Goal: Information Seeking & Learning: Learn about a topic

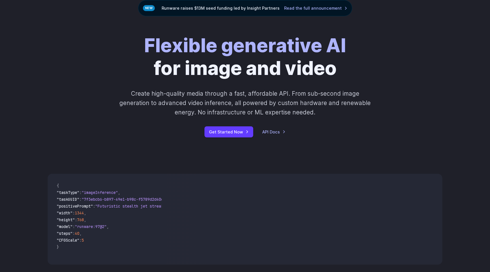
scroll to position [54, 0]
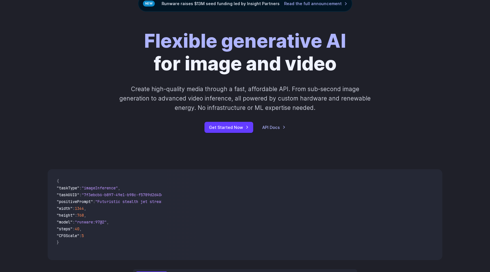
click at [226, 86] on p "Create high-quality media through a fast, affordable API. From sub-second image…" at bounding box center [245, 98] width 253 height 28
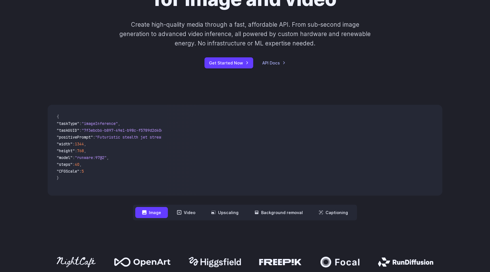
scroll to position [120, 0]
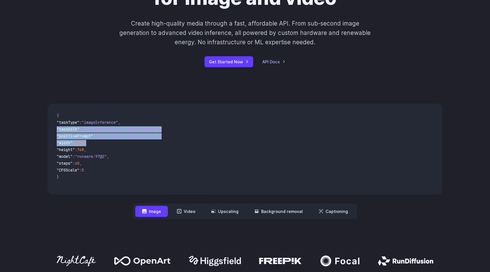
drag, startPoint x: 103, startPoint y: 141, endPoint x: 119, endPoint y: 126, distance: 21.9
click at [119, 126] on code "{ "taskType" : "imageInference" , "taskUUID" : "7f3ebcb6-b897-49e1-b98c-f5789d2…" at bounding box center [106, 149] width 109 height 82
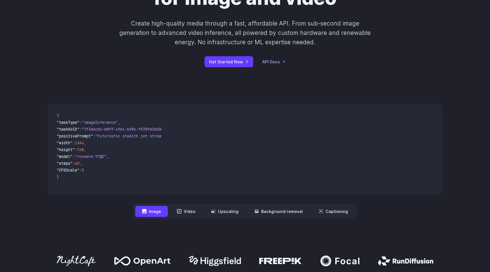
click at [122, 157] on span ""model" : "runware:97@2" ," at bounding box center [107, 156] width 100 height 7
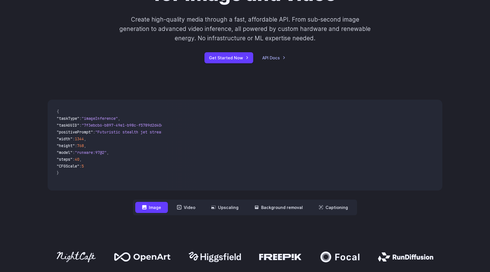
scroll to position [131, 0]
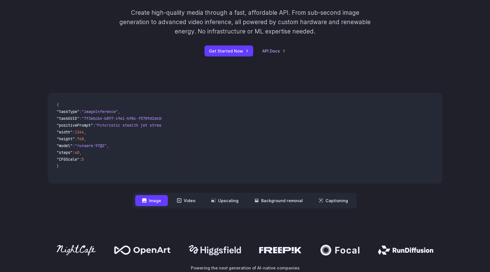
drag, startPoint x: 91, startPoint y: 179, endPoint x: 101, endPoint y: 179, distance: 9.9
click at [101, 179] on pre "{ "taskType" : "imageInference" , "taskUUID" : "7f3ebcb6-b897-49e1-b98c-f5789d2…" at bounding box center [106, 138] width 109 height 82
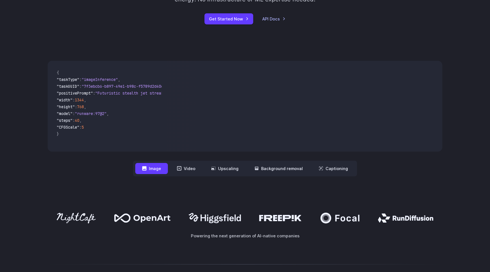
scroll to position [164, 0]
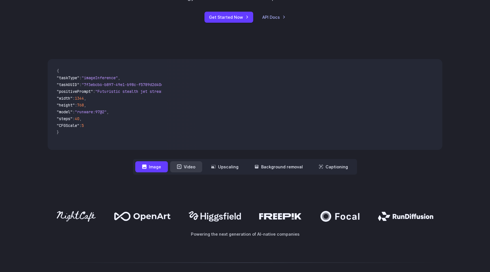
click at [185, 171] on button "Video" at bounding box center [186, 166] width 32 height 11
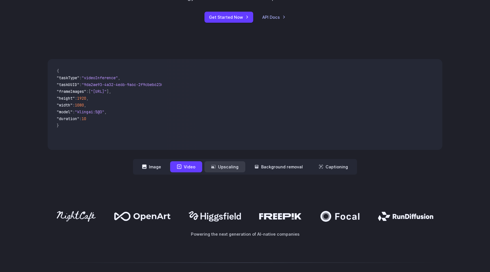
click at [219, 170] on button "Upscaling" at bounding box center [224, 166] width 41 height 11
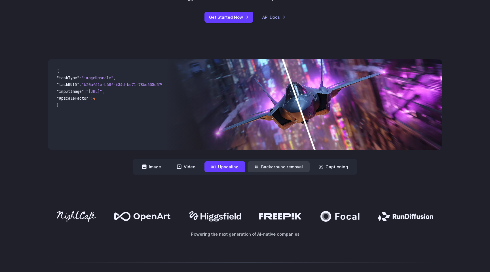
click at [267, 169] on button "Background removal" at bounding box center [279, 166] width 62 height 11
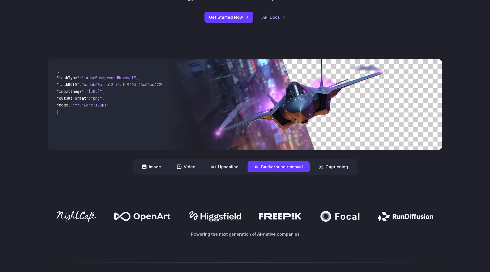
click at [277, 166] on button "Background removal" at bounding box center [279, 166] width 62 height 11
click at [224, 168] on button "Upscaling" at bounding box center [224, 166] width 41 height 11
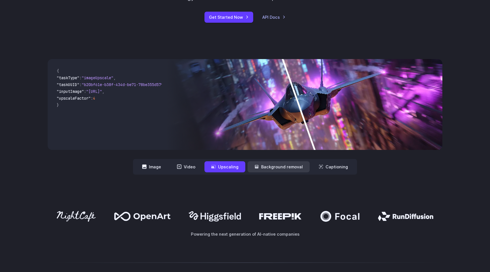
click at [287, 164] on button "Background removal" at bounding box center [279, 166] width 62 height 11
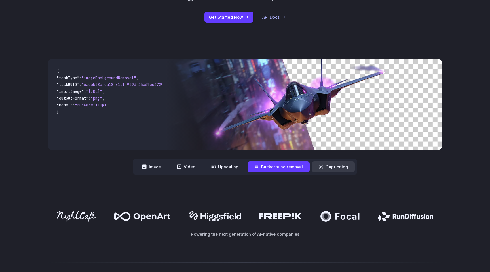
click at [332, 163] on button "Captioning" at bounding box center [333, 166] width 43 height 11
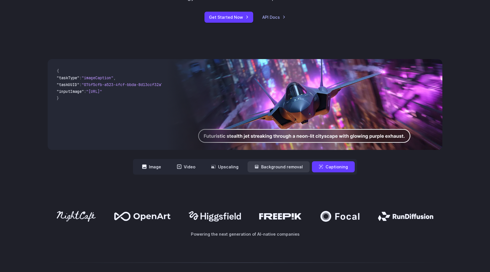
click at [286, 162] on button "Background removal" at bounding box center [279, 166] width 62 height 11
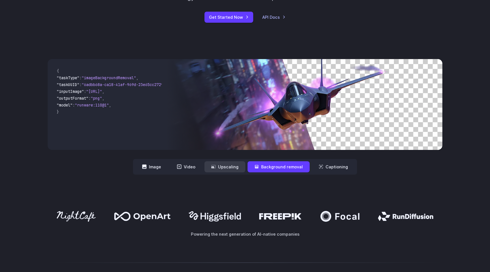
click at [221, 171] on button "Upscaling" at bounding box center [224, 166] width 41 height 11
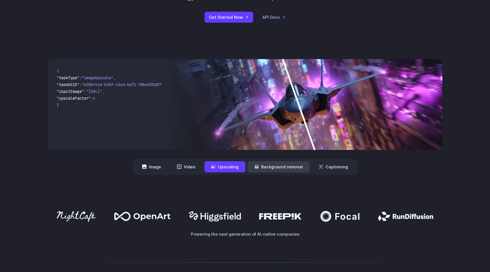
click at [291, 169] on button "Background removal" at bounding box center [279, 166] width 62 height 11
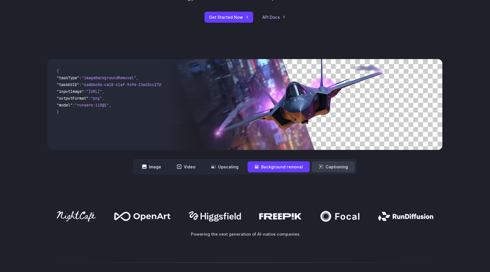
click at [327, 167] on button "Captioning" at bounding box center [333, 166] width 43 height 11
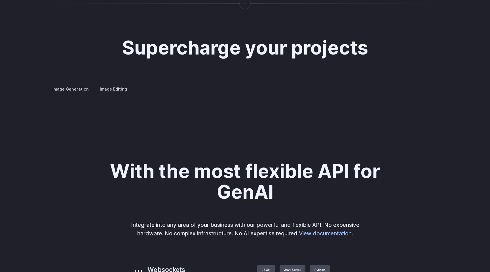
scroll to position [1067, 0]
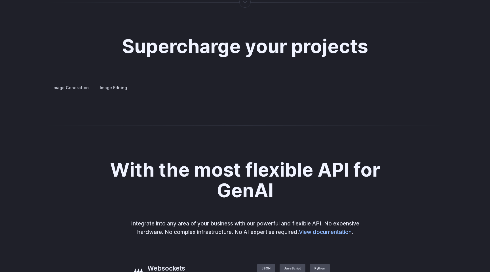
drag, startPoint x: 368, startPoint y: 147, endPoint x: 309, endPoint y: 145, distance: 59.6
click at [0, 0] on img at bounding box center [0, 0] width 0 height 0
click at [0, 0] on button "Go to 2 of 4" at bounding box center [0, 0] width 0 height 0
click at [0, 0] on button "Go to 3 of 4" at bounding box center [0, 0] width 0 height 0
click at [0, 0] on button "Go to 4 of 4" at bounding box center [0, 0] width 0 height 0
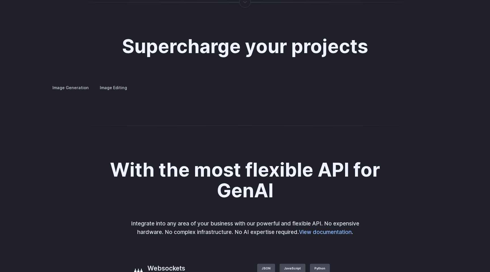
click at [0, 0] on div at bounding box center [0, 0] width 0 height 0
click at [0, 0] on button "Go to 1 of 4" at bounding box center [0, 0] width 0 height 0
click at [115, 83] on label "Image Editing" at bounding box center [113, 88] width 37 height 10
click at [0, 0] on img at bounding box center [0, 0] width 0 height 0
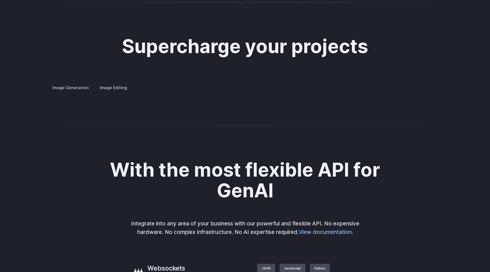
click at [0, 0] on details "Inpainting Fill in missing or damaged parts of images seamlessly, restoring the…" at bounding box center [0, 0] width 0 height 0
click at [0, 0] on summary "Inpainting" at bounding box center [0, 0] width 0 height 0
click at [0, 0] on summary "Outpainting" at bounding box center [0, 0] width 0 height 0
drag, startPoint x: 345, startPoint y: 168, endPoint x: 306, endPoint y: 149, distance: 43.6
click at [0, 0] on img at bounding box center [0, 0] width 0 height 0
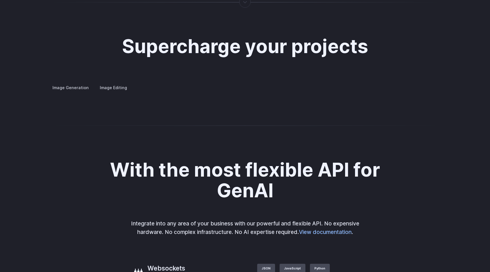
click at [0, 0] on div "Background Removal Remove unwanted backgrounds from images to highlight subject…" at bounding box center [0, 0] width 0 height 0
click at [0, 0] on details "Upscaling Enhance image resolution and quality, making low-resolution photos sh…" at bounding box center [0, 0] width 0 height 0
click at [0, 0] on summary "Upscaling" at bounding box center [0, 0] width 0 height 0
click at [0, 0] on button "Go to 1 of 2" at bounding box center [0, 0] width 0 height 0
click at [0, 0] on button "Go to 2 of 2" at bounding box center [0, 0] width 0 height 0
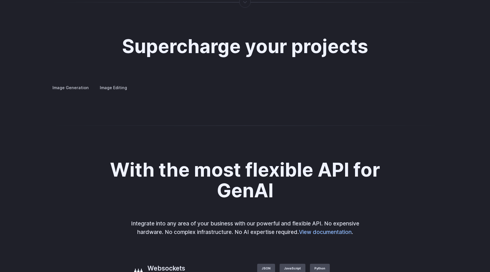
click at [0, 0] on details "Outpainting Extend the boundaries of your images creatively, adding new element…" at bounding box center [0, 0] width 0 height 0
click at [0, 0] on summary "Outpainting" at bounding box center [0, 0] width 0 height 0
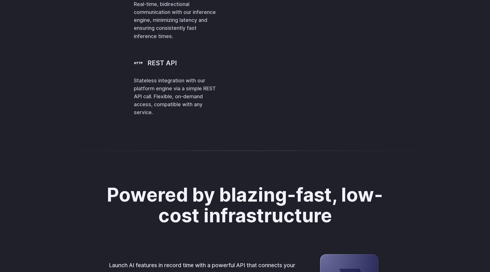
scroll to position [1360, 0]
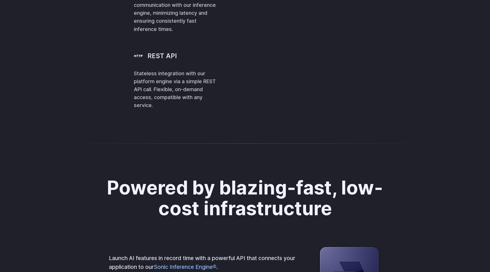
drag, startPoint x: 348, startPoint y: 114, endPoint x: 344, endPoint y: 114, distance: 4.0
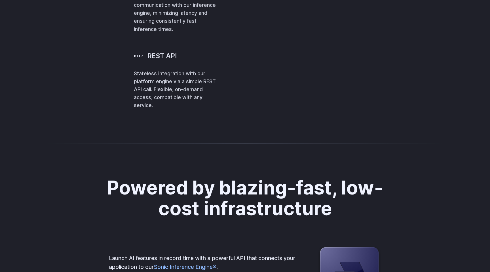
drag, startPoint x: 322, startPoint y: 113, endPoint x: 310, endPoint y: 114, distance: 12.6
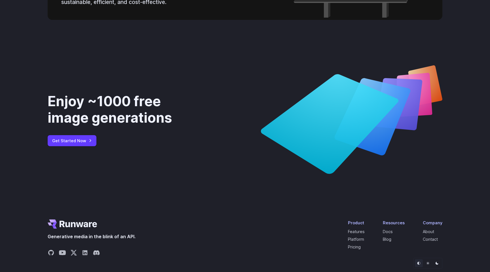
scroll to position [2154, 0]
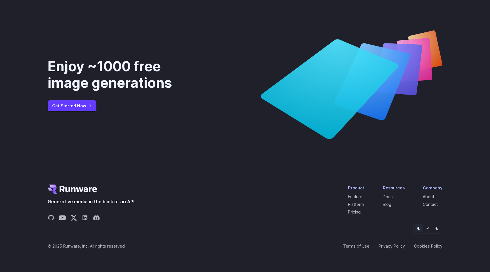
drag, startPoint x: 323, startPoint y: 109, endPoint x: 346, endPoint y: 99, distance: 24.5
click at [346, 99] on icon at bounding box center [330, 89] width 138 height 100
click at [85, 103] on link "Get Started Now" at bounding box center [72, 105] width 49 height 11
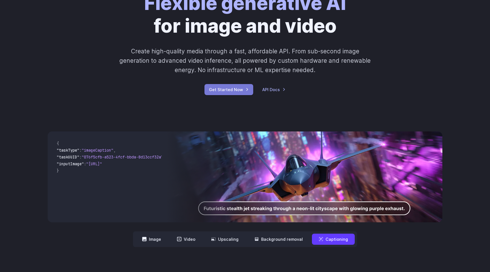
scroll to position [0, 0]
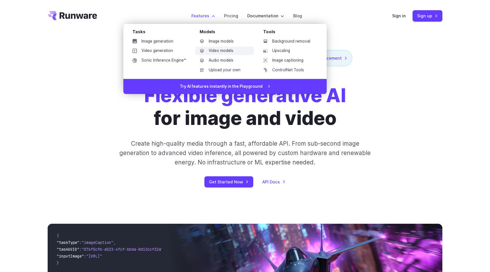
click at [226, 50] on link "Video models" at bounding box center [224, 50] width 59 height 9
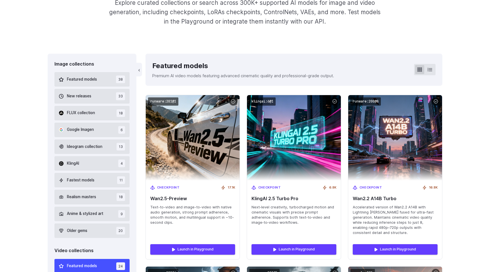
scroll to position [117, 0]
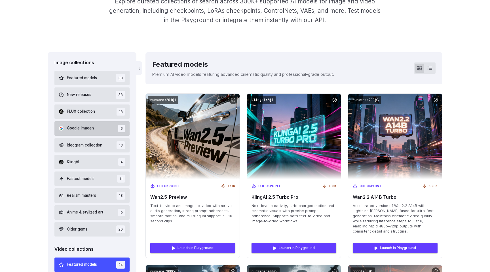
click at [109, 129] on button "Google Imagen 6" at bounding box center [91, 128] width 75 height 14
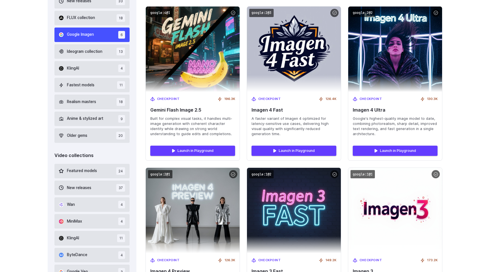
scroll to position [201, 0]
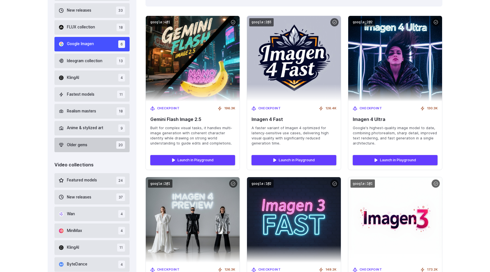
click at [86, 145] on span "Older gems" at bounding box center [77, 145] width 20 height 6
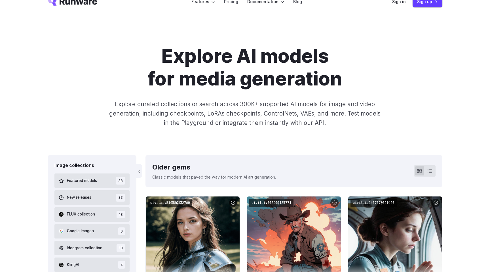
scroll to position [5, 0]
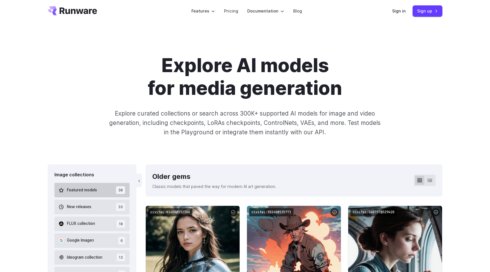
click at [89, 188] on span "Featured models" at bounding box center [82, 190] width 30 height 6
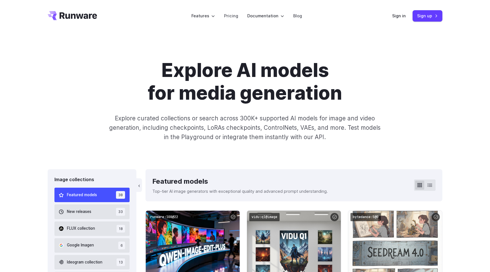
click at [329, 120] on p "Explore curated collections or search across 300K+ supported AI models for imag…" at bounding box center [245, 127] width 276 height 28
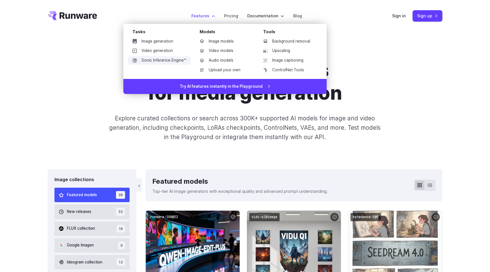
click at [173, 62] on link "Sonic Inference Engine™" at bounding box center [159, 60] width 63 height 9
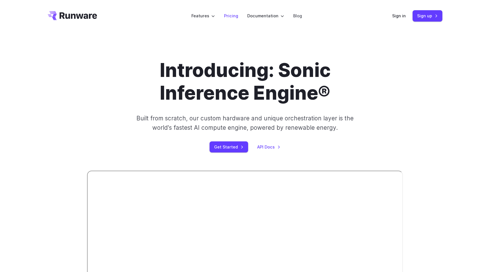
click at [230, 16] on link "Pricing" at bounding box center [231, 15] width 14 height 7
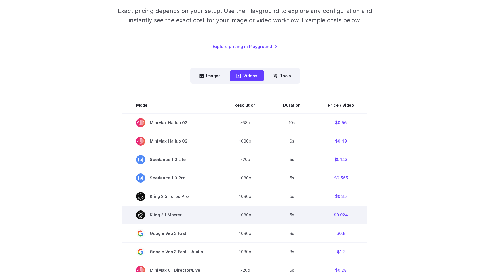
scroll to position [93, 0]
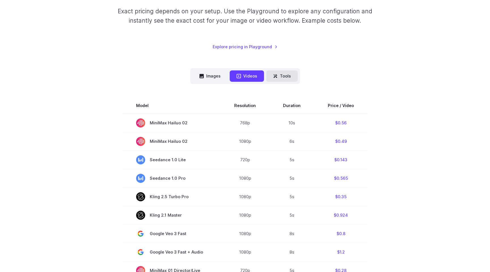
click at [290, 71] on button "Tools" at bounding box center [281, 75] width 31 height 11
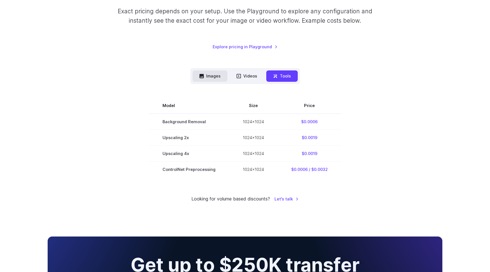
click at [221, 72] on button "Images" at bounding box center [210, 75] width 35 height 11
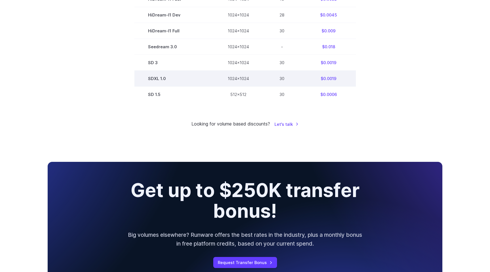
scroll to position [0, 0]
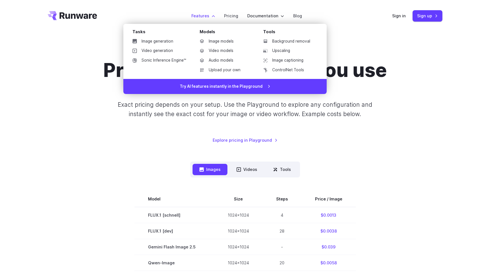
click at [197, 14] on label "Features" at bounding box center [203, 15] width 24 height 7
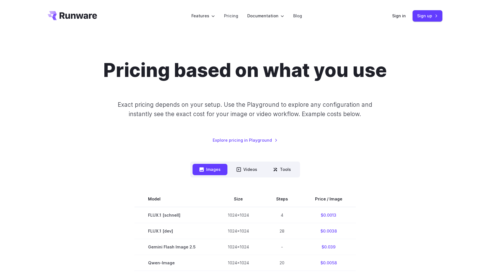
click at [85, 19] on icon "Go to /" at bounding box center [72, 15] width 49 height 9
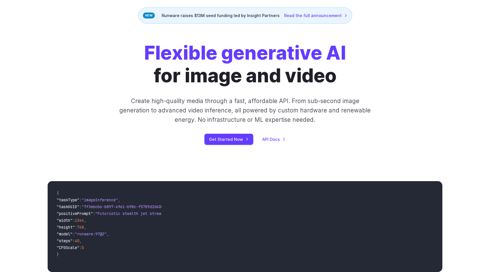
scroll to position [145, 0]
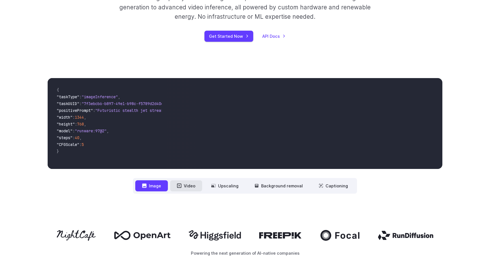
click at [189, 187] on button "Video" at bounding box center [186, 185] width 32 height 11
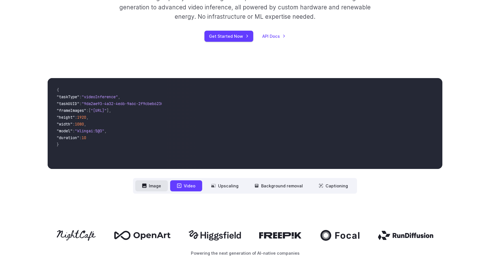
click at [147, 186] on icon at bounding box center [144, 185] width 4 height 4
click at [154, 186] on button "Image" at bounding box center [151, 185] width 33 height 11
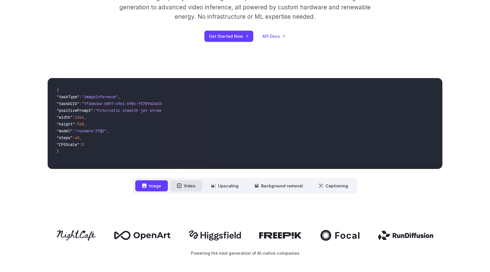
click at [180, 185] on icon at bounding box center [179, 185] width 5 height 5
click at [190, 187] on button "Video" at bounding box center [186, 185] width 32 height 11
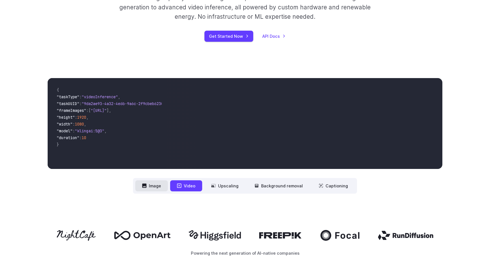
click at [164, 187] on button "Image" at bounding box center [151, 185] width 33 height 11
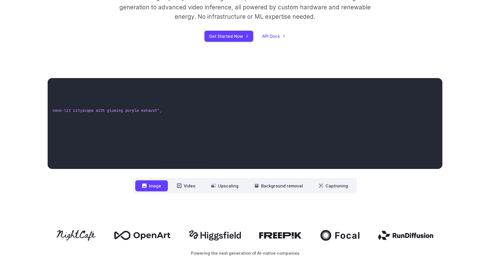
scroll to position [0, 0]
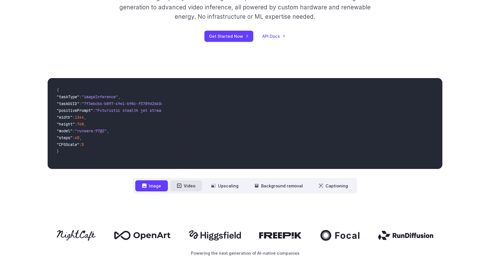
click at [188, 187] on button "Video" at bounding box center [186, 185] width 32 height 11
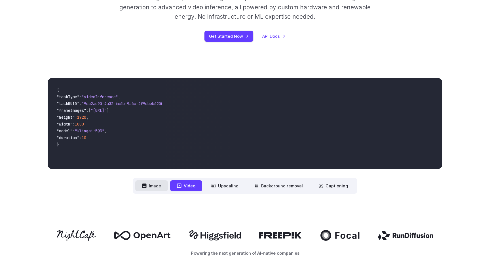
click at [151, 190] on button "Image" at bounding box center [151, 185] width 33 height 11
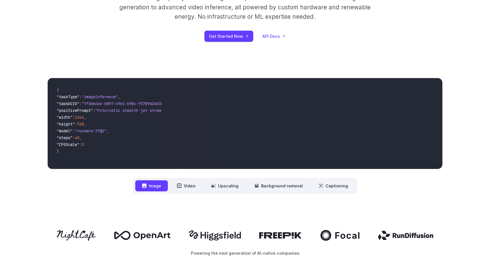
drag, startPoint x: 332, startPoint y: 145, endPoint x: 247, endPoint y: 129, distance: 87.1
click at [247, 129] on video at bounding box center [304, 123] width 276 height 91
click at [196, 184] on button "Video" at bounding box center [186, 185] width 32 height 11
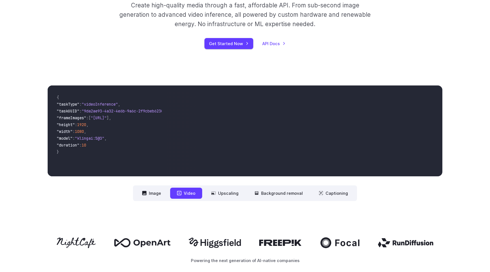
scroll to position [133, 0]
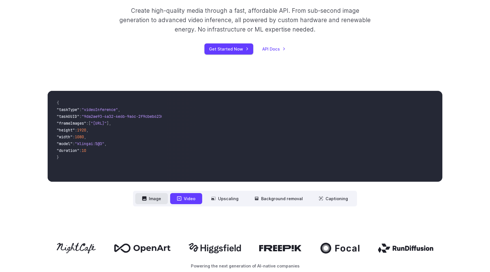
click at [159, 198] on button "Image" at bounding box center [151, 198] width 33 height 11
click at [177, 200] on button "Video" at bounding box center [186, 198] width 32 height 11
click at [152, 200] on button "Image" at bounding box center [151, 198] width 33 height 11
click at [170, 198] on nav "**********" at bounding box center [245, 199] width 224 height 16
click at [174, 198] on button "Video" at bounding box center [186, 198] width 32 height 11
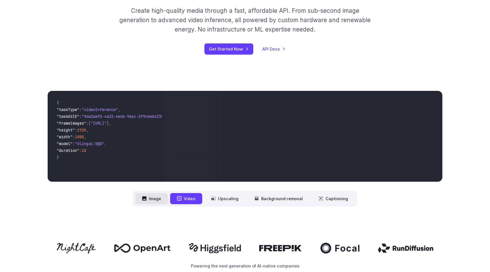
click at [160, 199] on button "Image" at bounding box center [151, 198] width 33 height 11
click at [191, 198] on button "Video" at bounding box center [186, 198] width 32 height 11
click at [158, 200] on button "Image" at bounding box center [151, 198] width 33 height 11
click at [195, 197] on button "Video" at bounding box center [186, 198] width 32 height 11
drag, startPoint x: 156, startPoint y: 199, endPoint x: 162, endPoint y: 198, distance: 6.8
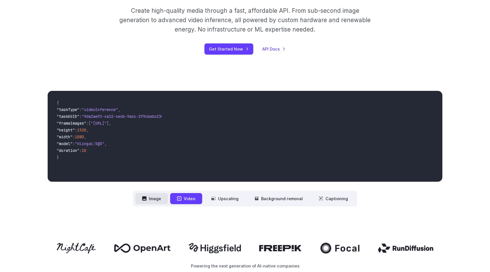
click at [156, 199] on button "Image" at bounding box center [151, 198] width 33 height 11
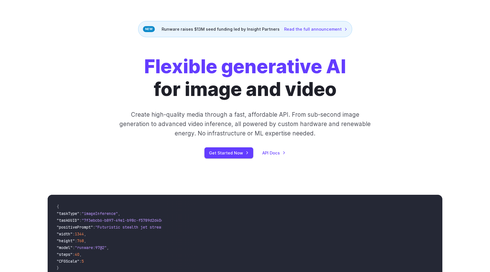
scroll to position [31, 0]
